Goal: Task Accomplishment & Management: Manage account settings

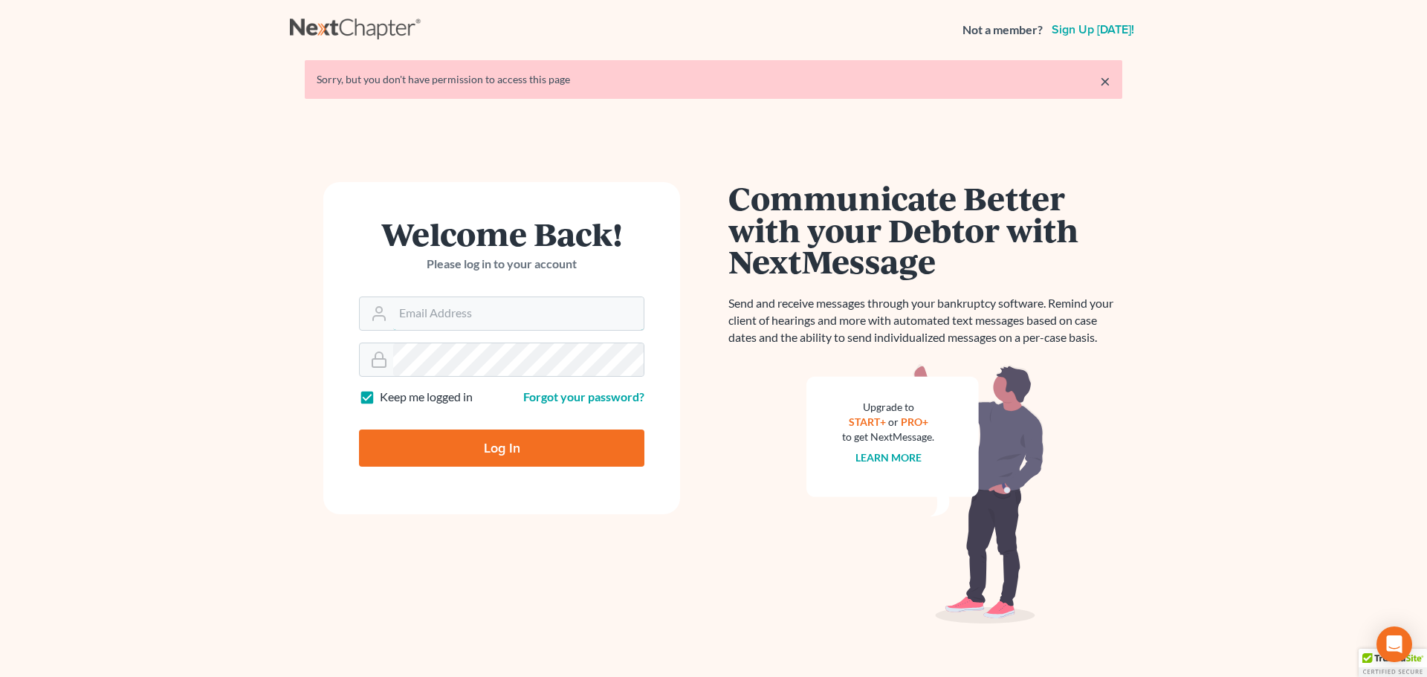
type input "[PERSON_NAME][EMAIL_ADDRESS][DOMAIN_NAME]"
click at [578, 436] on input "Log In" at bounding box center [501, 448] width 285 height 37
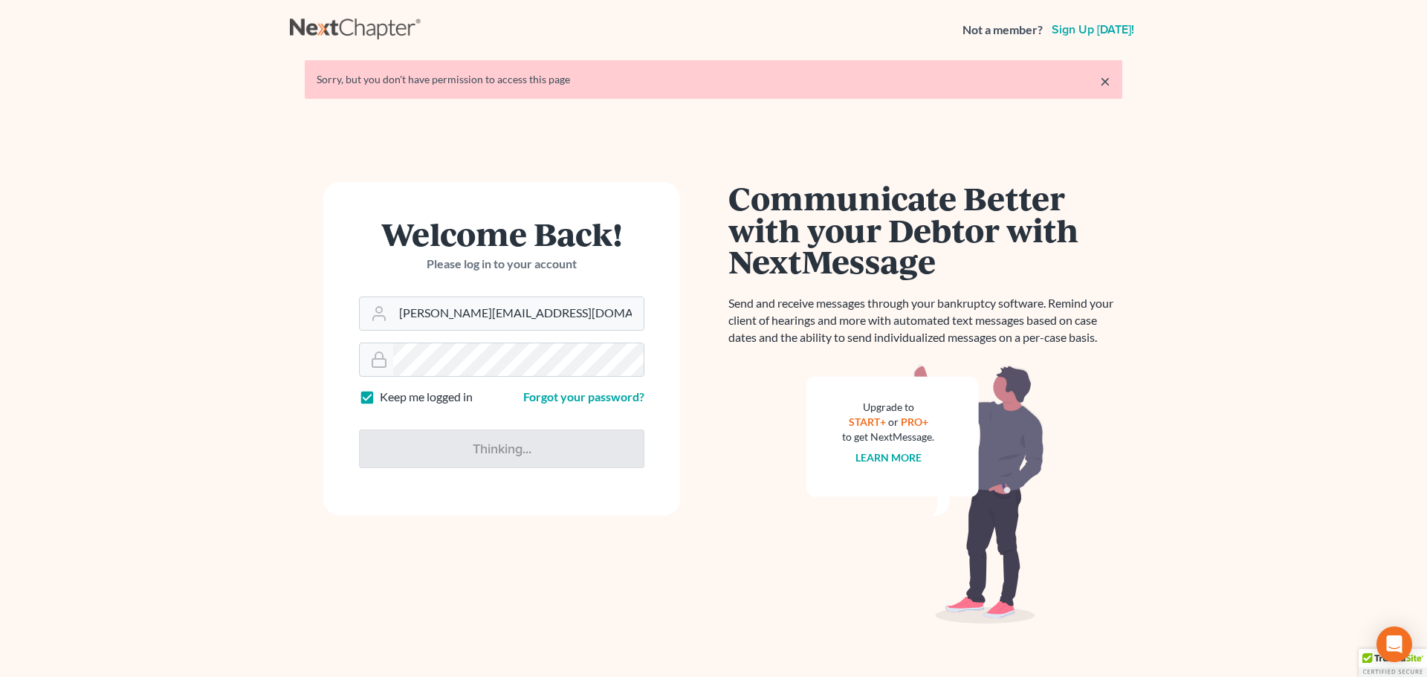
type input "Thinking..."
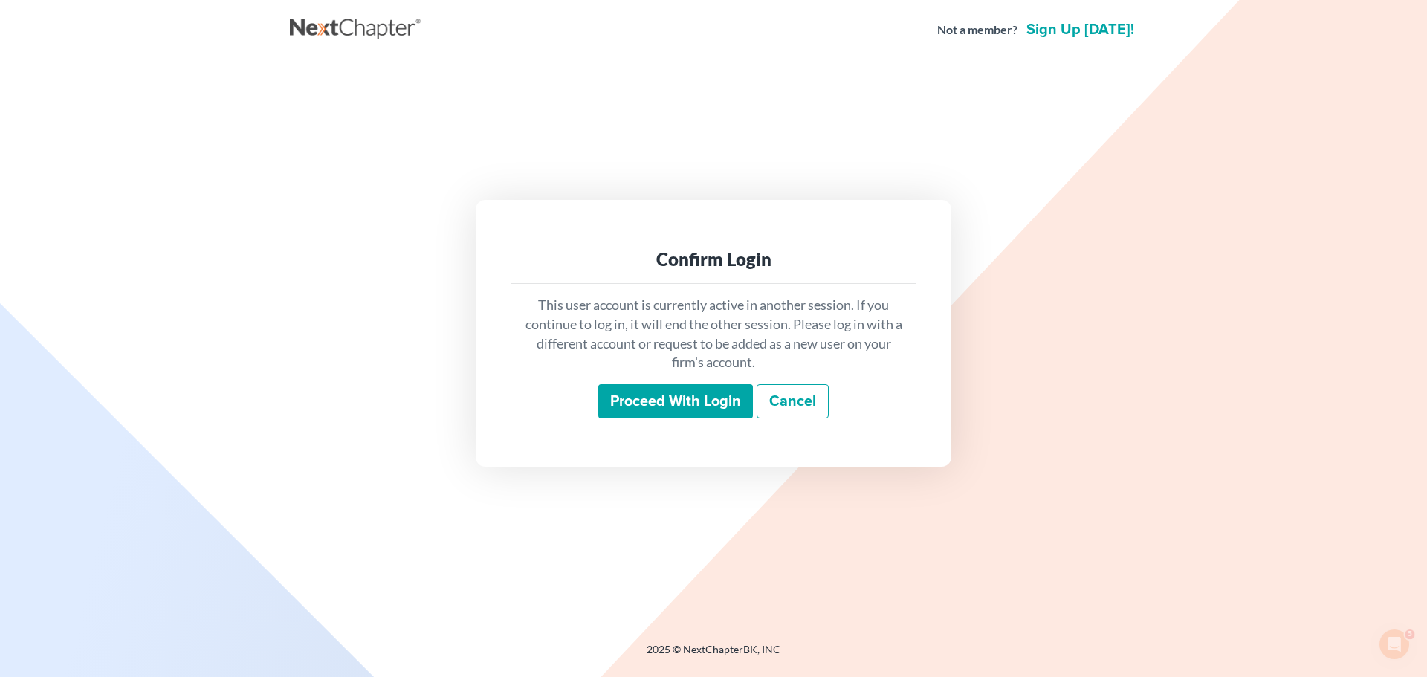
click at [663, 406] on input "Proceed with login" at bounding box center [675, 401] width 155 height 34
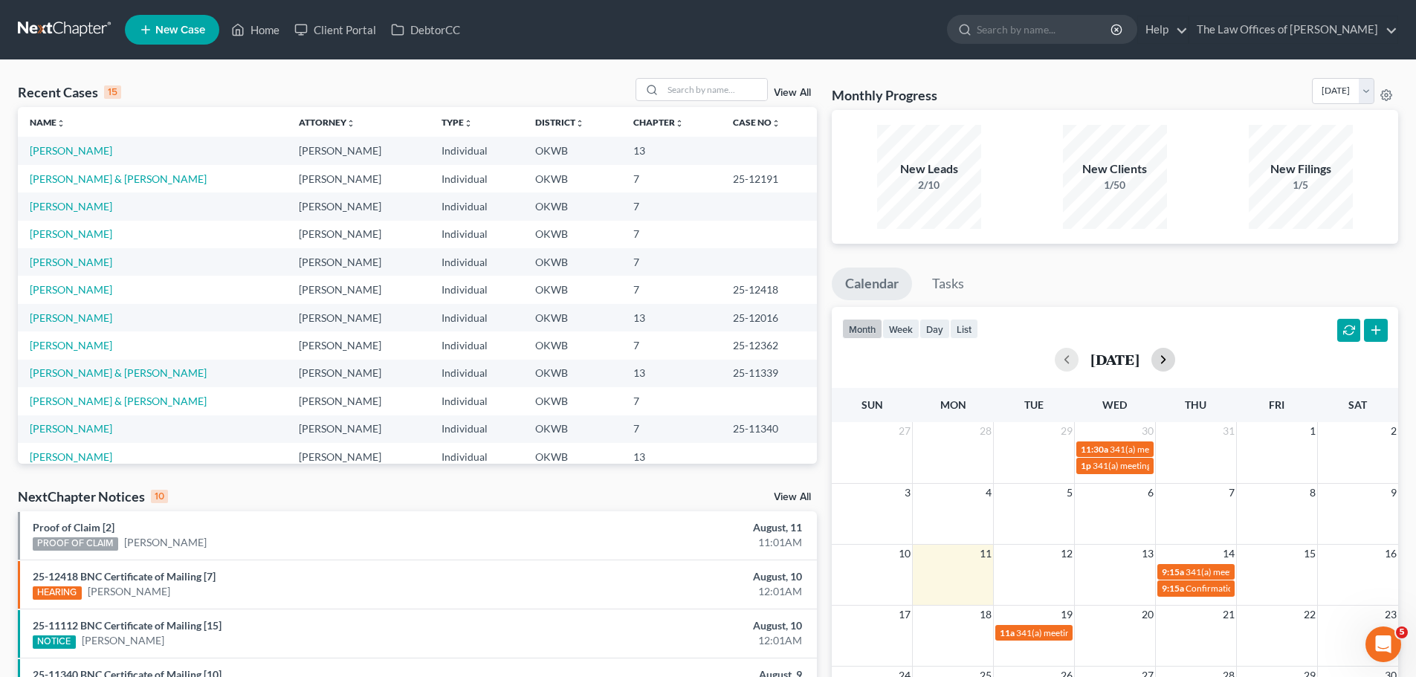
click at [1174, 360] on button "button" at bounding box center [1163, 360] width 24 height 24
click at [1180, 359] on div "[DATE]" at bounding box center [1115, 360] width 546 height 24
click at [1175, 358] on button "button" at bounding box center [1163, 360] width 24 height 24
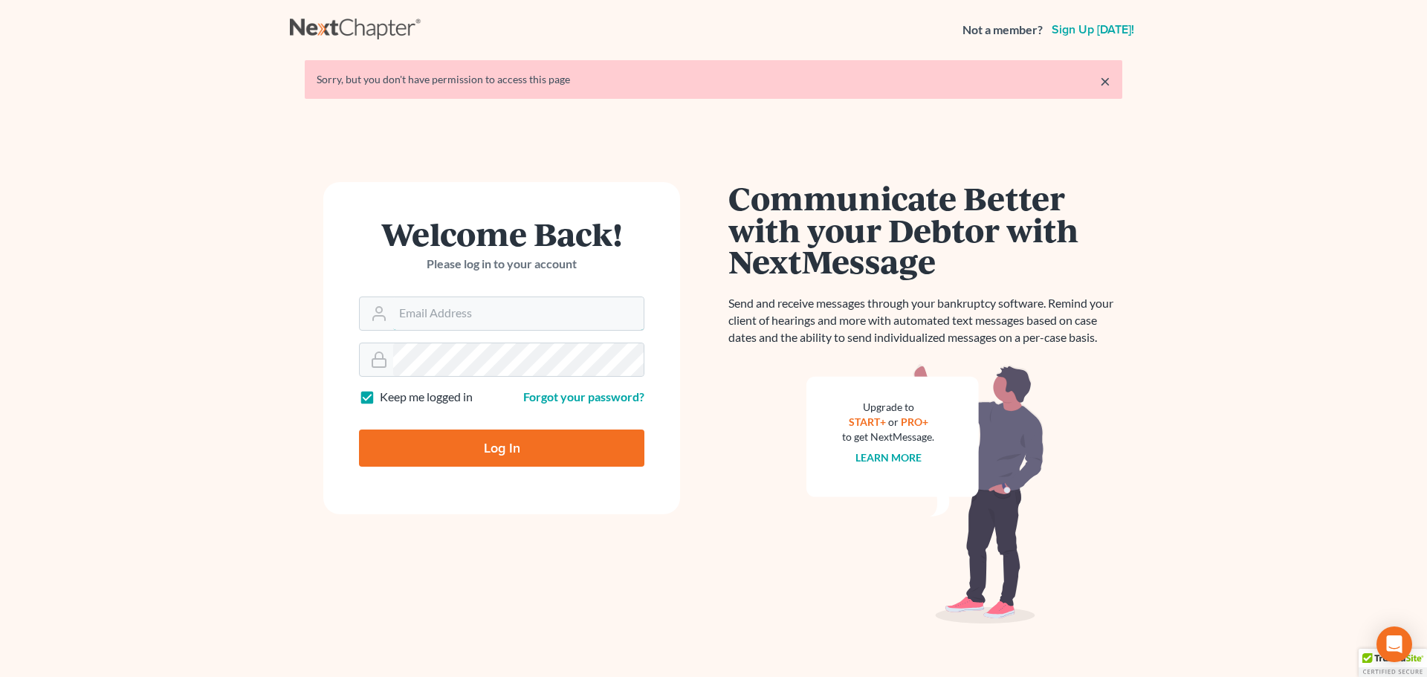
type input "[PERSON_NAME][EMAIL_ADDRESS][DOMAIN_NAME]"
click at [523, 465] on input "Log In" at bounding box center [501, 448] width 285 height 37
type input "Thinking..."
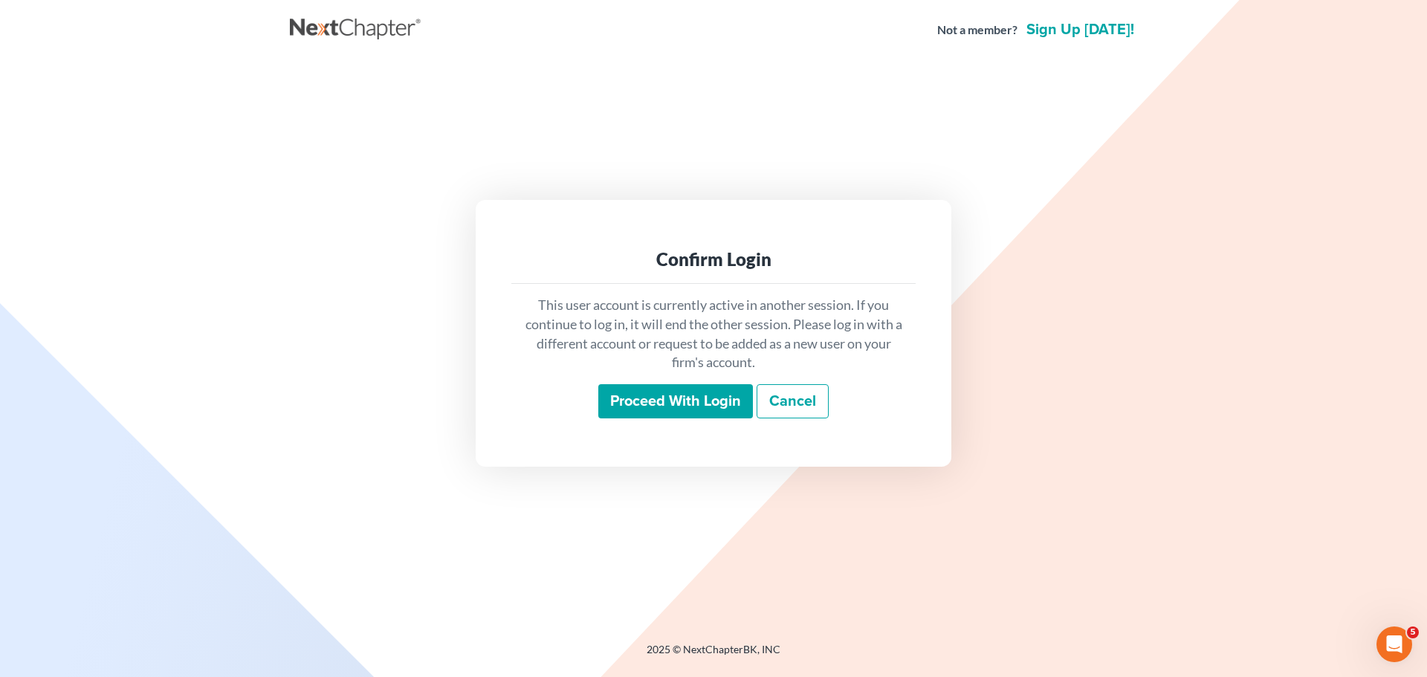
click at [640, 411] on input "Proceed with login" at bounding box center [675, 401] width 155 height 34
